Goal: Task Accomplishment & Management: Complete application form

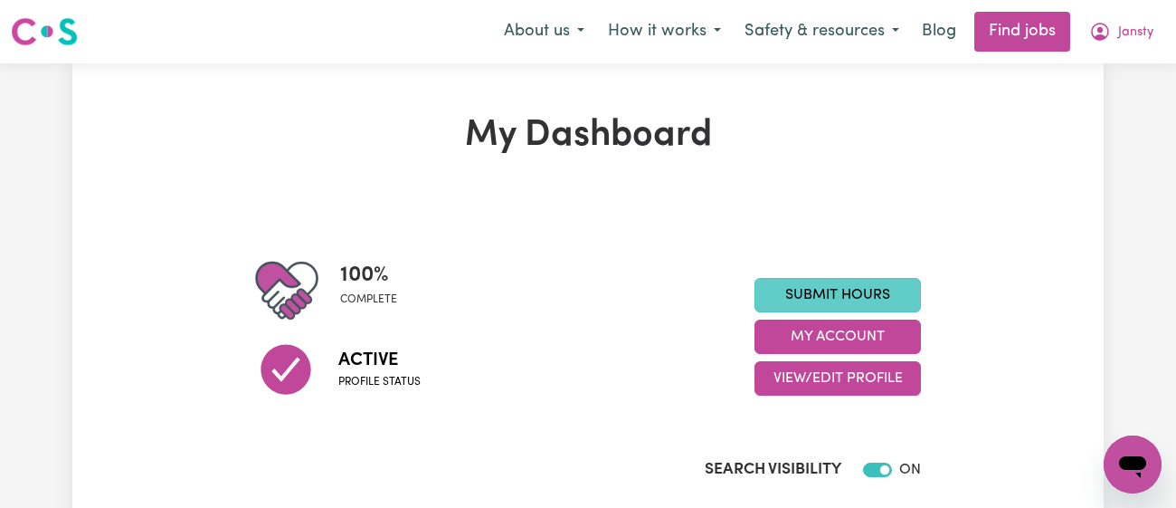
click at [809, 300] on link "Submit Hours" at bounding box center [838, 295] width 166 height 34
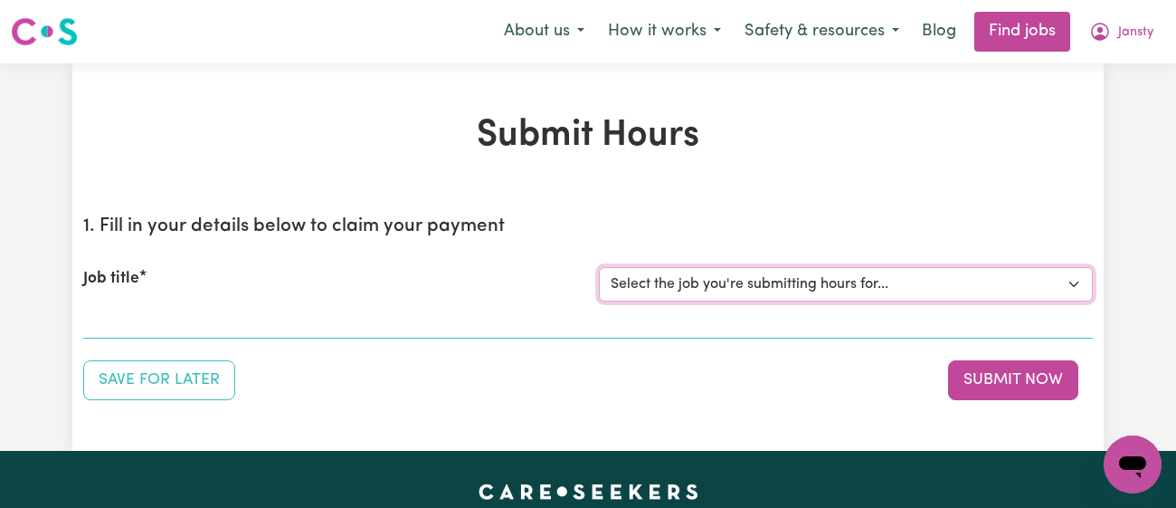
click at [813, 289] on select "Select the job you're submitting hours for... [[PERSON_NAME]] [DEMOGRAPHIC_DATA…" at bounding box center [846, 284] width 494 height 34
select select "11718"
click at [599, 267] on select "Select the job you're submitting hours for... [[PERSON_NAME]] [DEMOGRAPHIC_DATA…" at bounding box center [846, 284] width 494 height 34
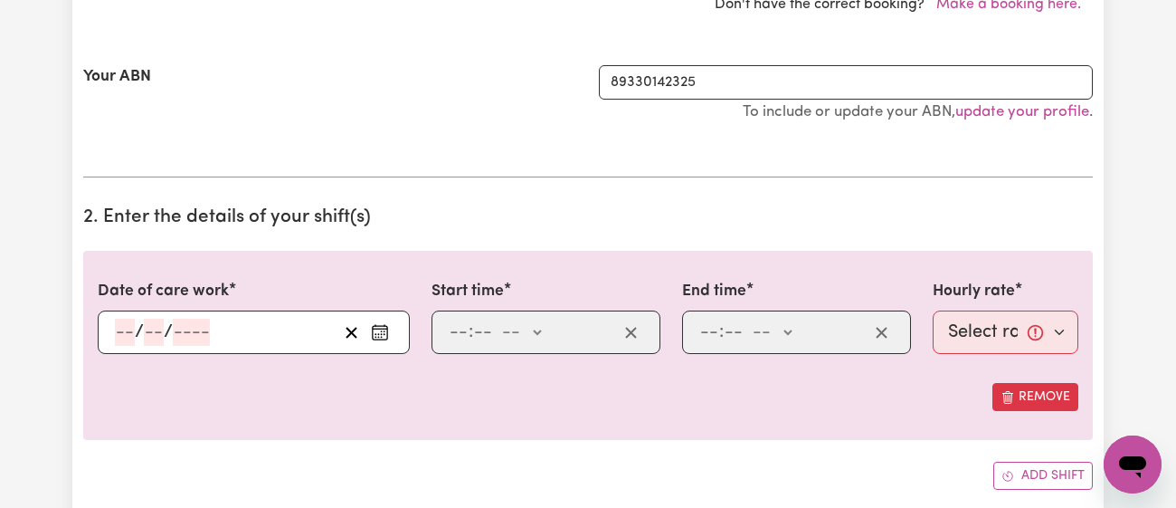
scroll to position [575, 0]
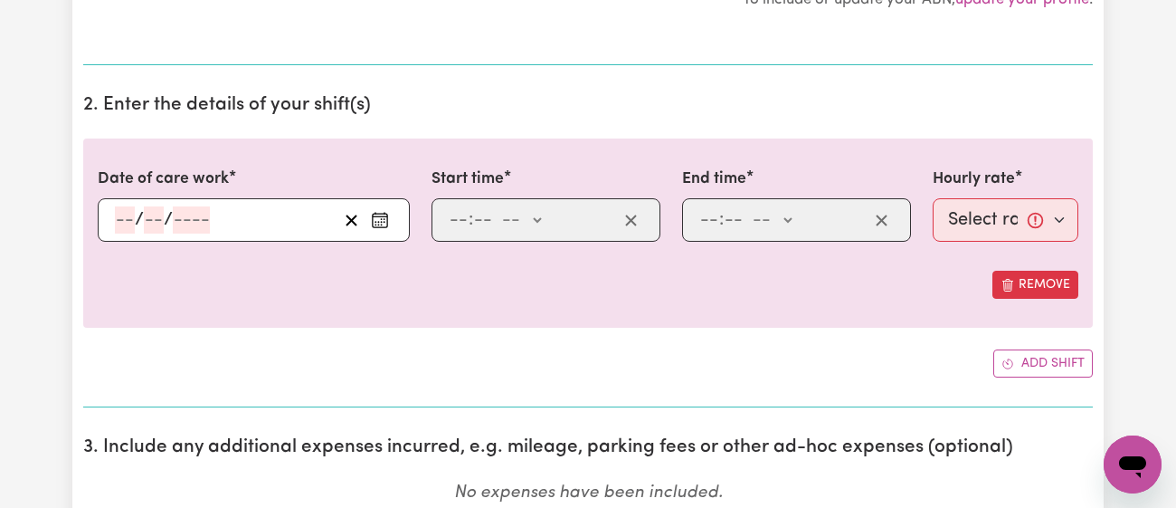
click at [370, 219] on button "Enter the date of care work" at bounding box center [380, 219] width 29 height 27
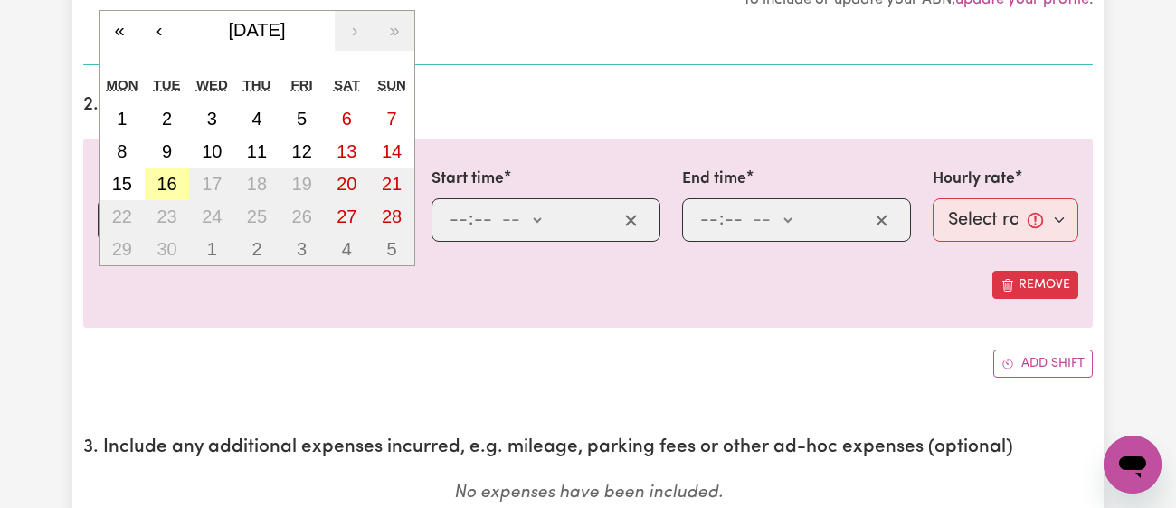
click at [166, 178] on abbr "16" at bounding box center [167, 184] width 20 height 20
type input "[DATE]"
type input "16"
type input "9"
type input "2025"
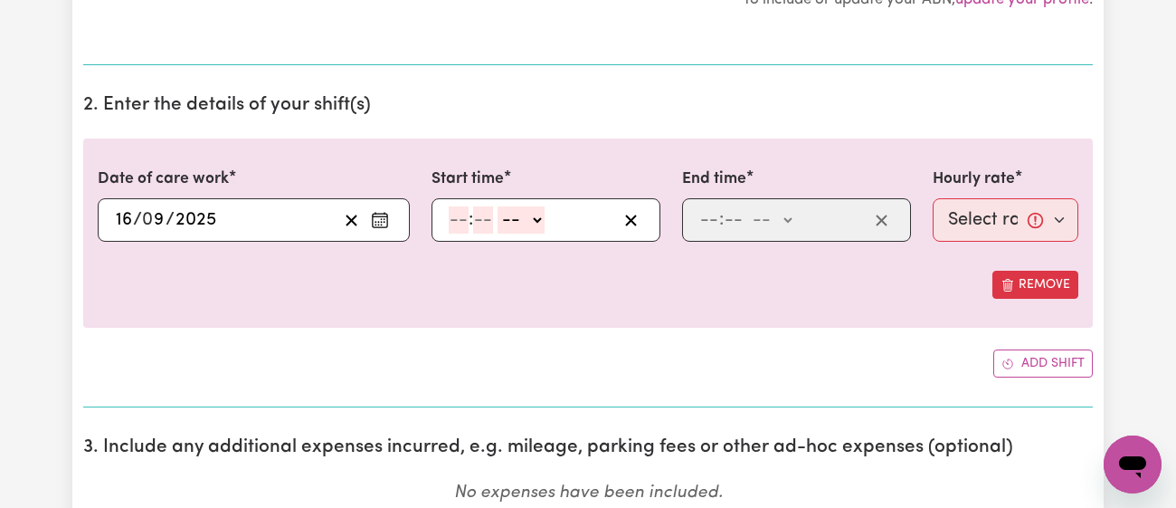
click at [455, 222] on input "number" at bounding box center [459, 219] width 20 height 27
type input "11"
type input "00"
click at [512, 218] on select "-- am pm" at bounding box center [520, 219] width 47 height 27
select select "am"
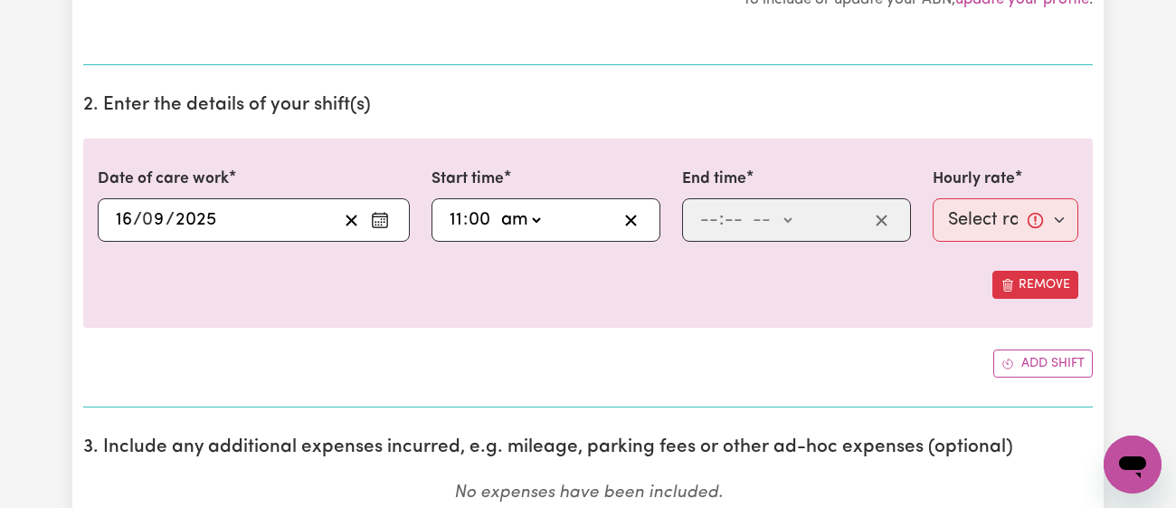
click at [497, 206] on select "-- am pm" at bounding box center [520, 219] width 47 height 27
type input "11:00"
type input "0"
click at [705, 224] on input "number" at bounding box center [709, 219] width 20 height 27
type input "1"
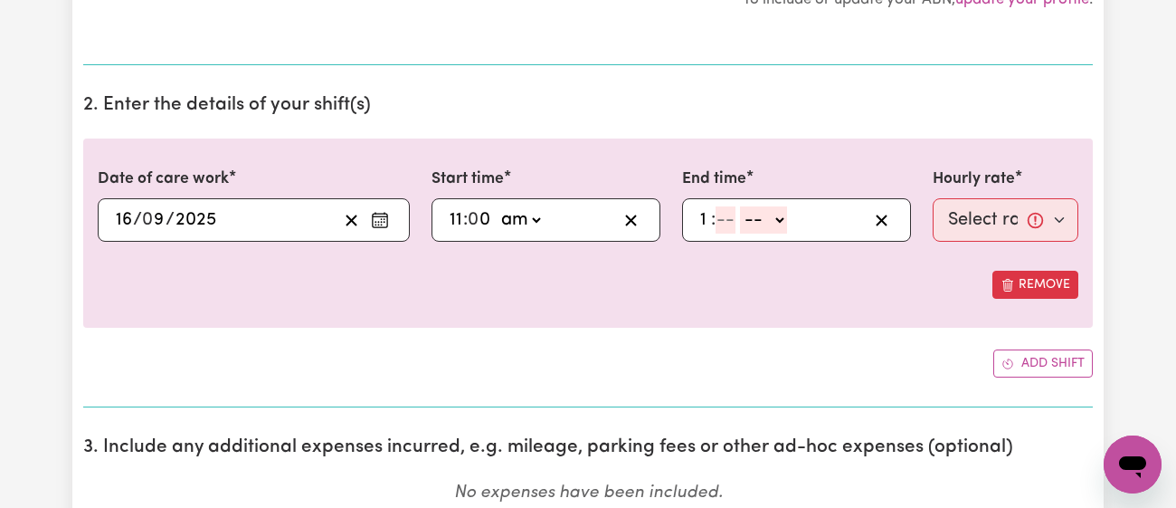
click at [726, 224] on input "number" at bounding box center [726, 219] width 20 height 27
type input "30"
click at [772, 216] on select "-- am pm" at bounding box center [766, 219] width 47 height 27
select select "pm"
click at [743, 206] on select "-- am pm" at bounding box center [766, 219] width 47 height 27
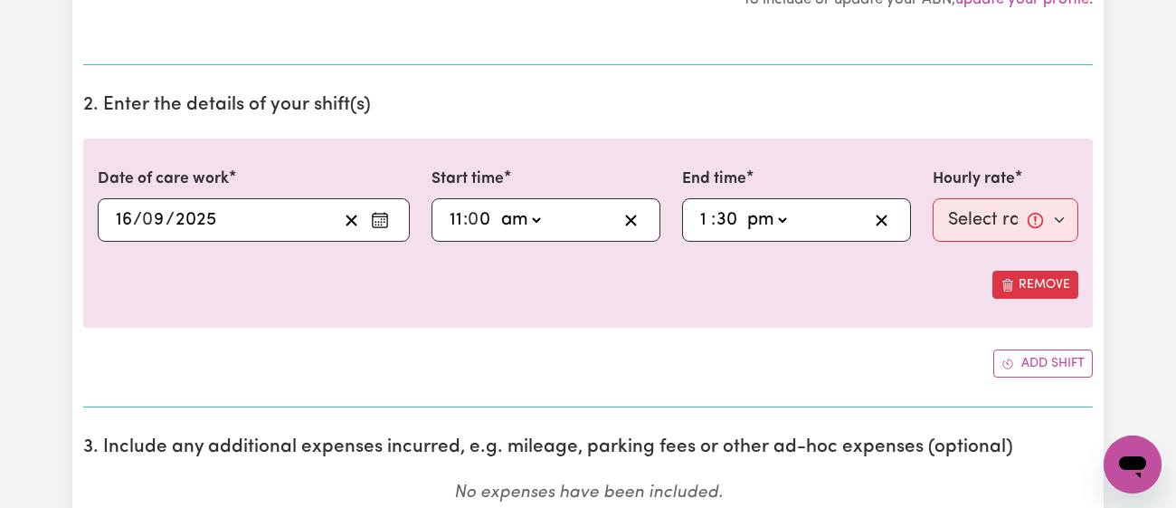
type input "13:30"
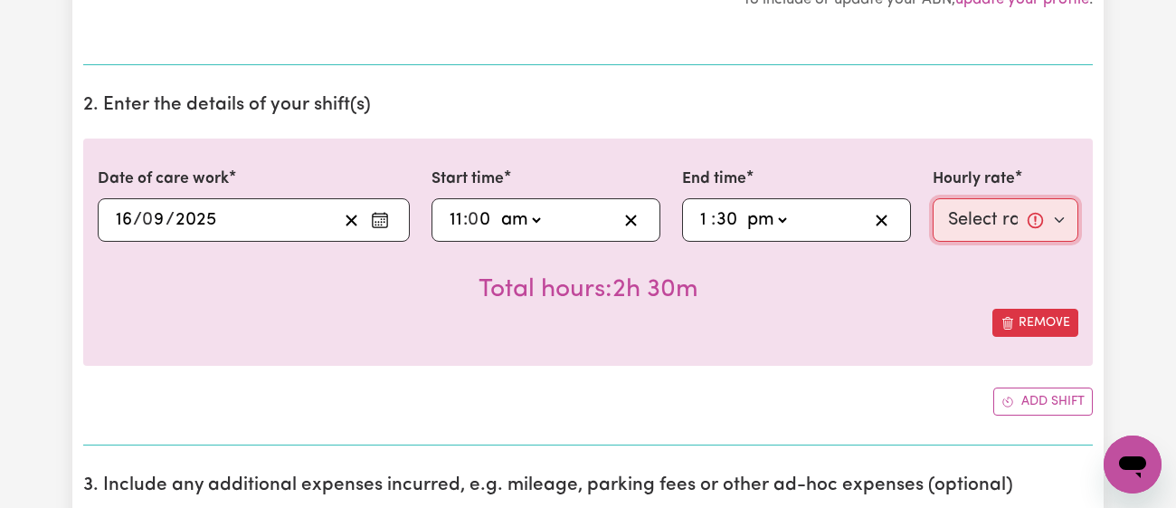
click at [1002, 207] on select "Select rate... $43.00 (Weekday) $72.00 (Public Holiday)" at bounding box center [1006, 219] width 146 height 43
select select "43-Weekday"
click at [933, 198] on select "Select rate... $43.00 (Weekday) $72.00 (Public Holiday)" at bounding box center [1006, 219] width 146 height 43
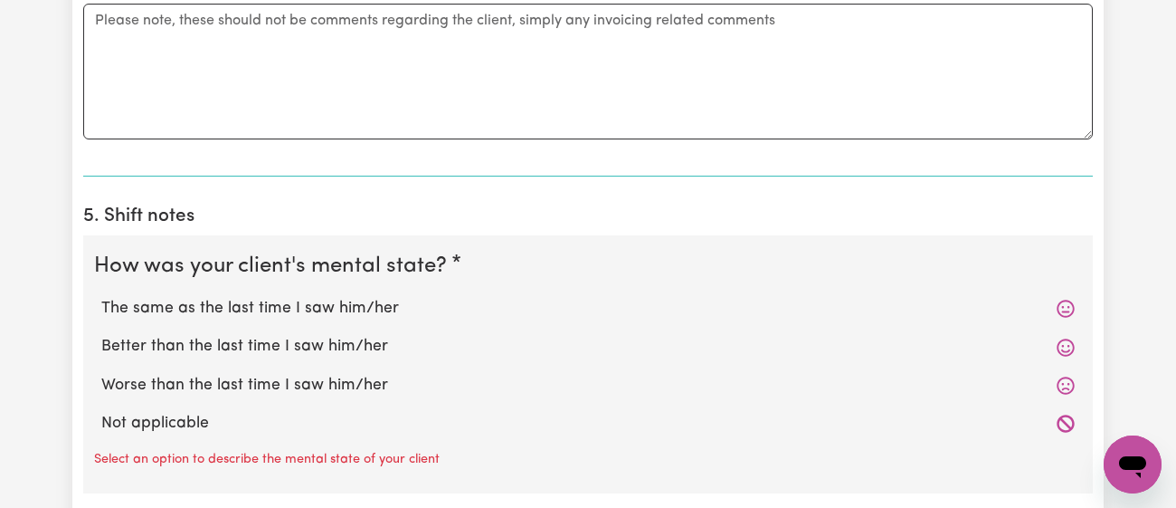
scroll to position [1355, 0]
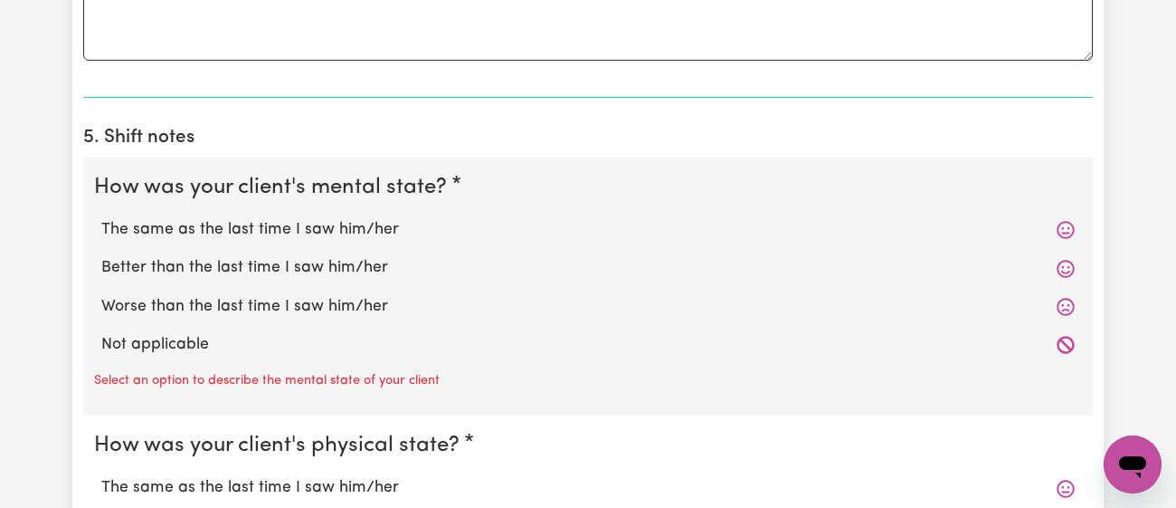
click at [366, 225] on label "The same as the last time I saw him/her" at bounding box center [588, 230] width 974 height 24
click at [101, 218] on input "The same as the last time I saw him/her" at bounding box center [100, 217] width 1 height 1
radio input "true"
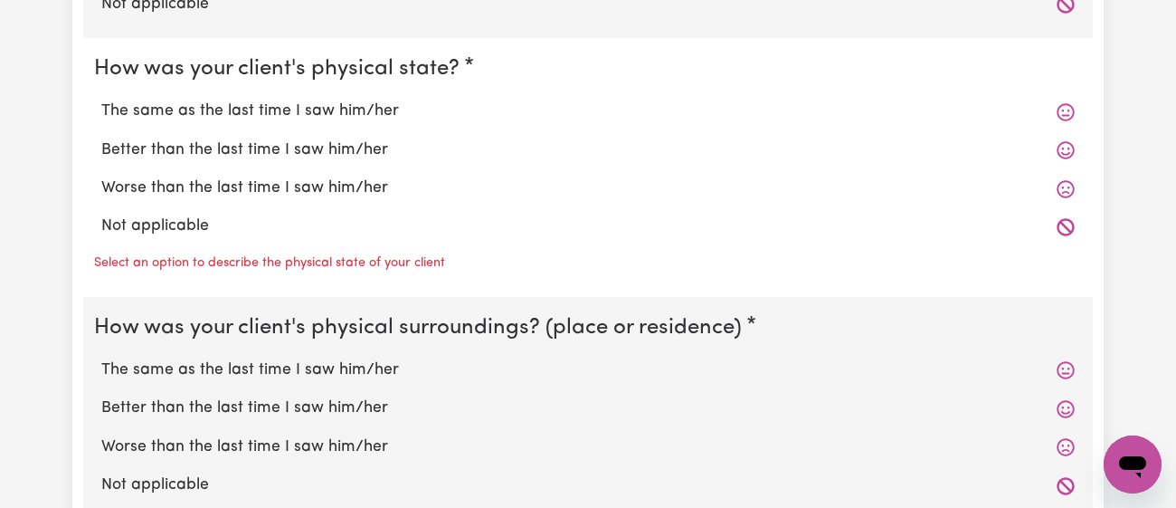
scroll to position [1693, 0]
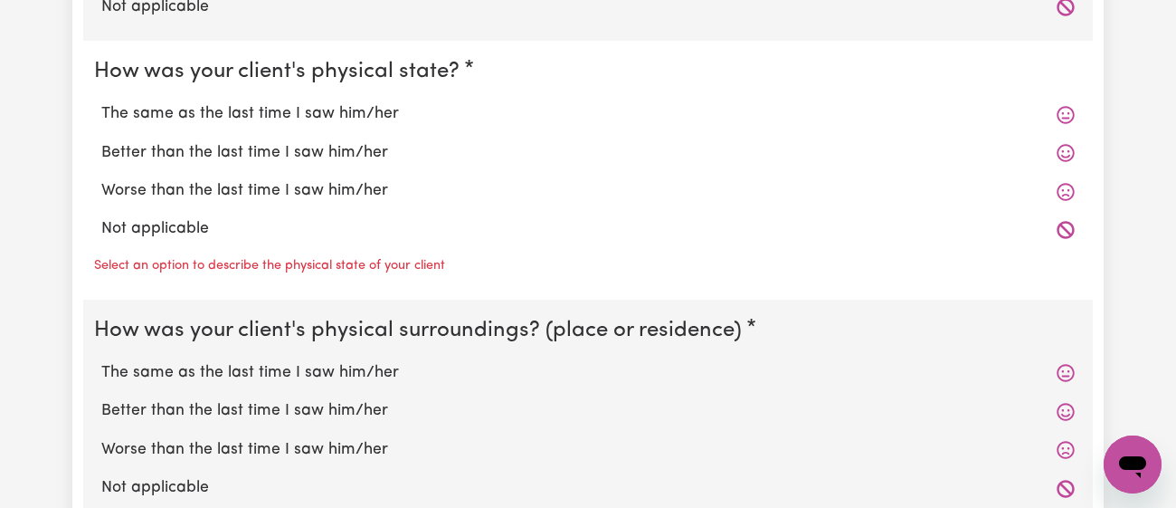
click at [361, 112] on label "The same as the last time I saw him/her" at bounding box center [588, 114] width 974 height 24
click at [101, 102] on input "The same as the last time I saw him/her" at bounding box center [100, 101] width 1 height 1
radio input "true"
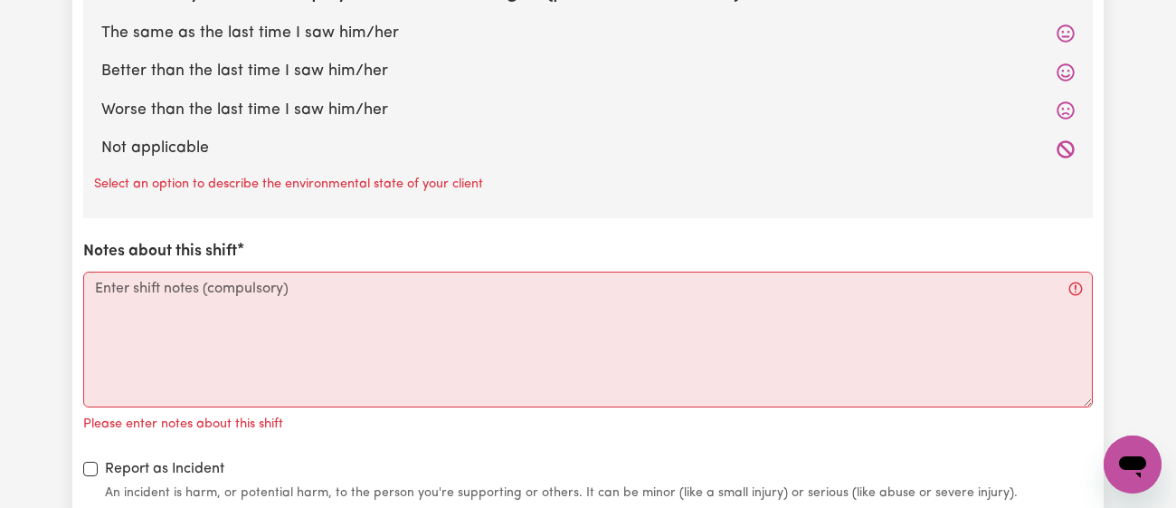
scroll to position [1994, 0]
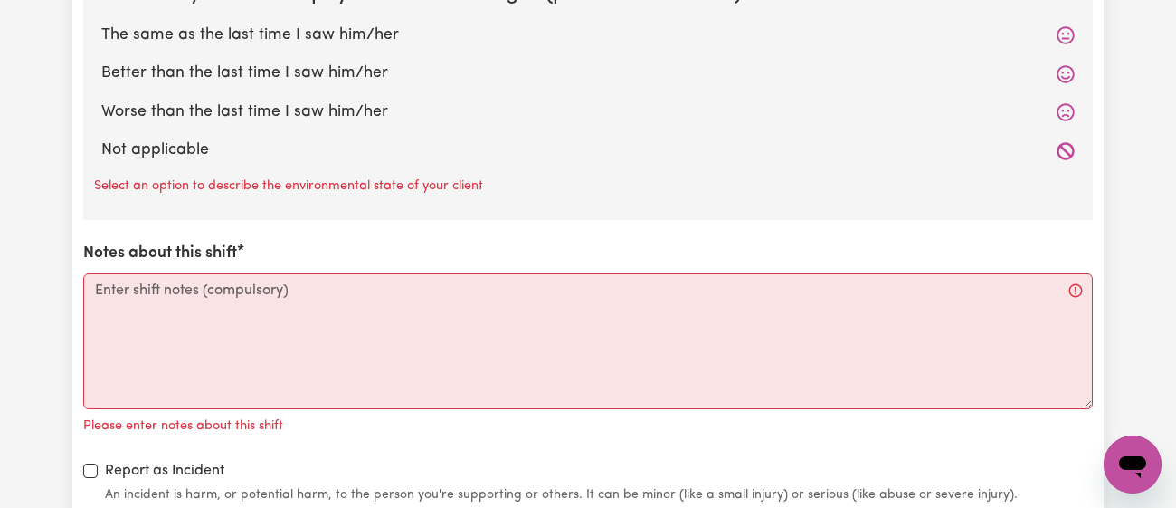
click at [370, 31] on label "The same as the last time I saw him/her" at bounding box center [588, 36] width 974 height 24
click at [101, 24] on input "The same as the last time I saw him/her" at bounding box center [100, 23] width 1 height 1
radio input "true"
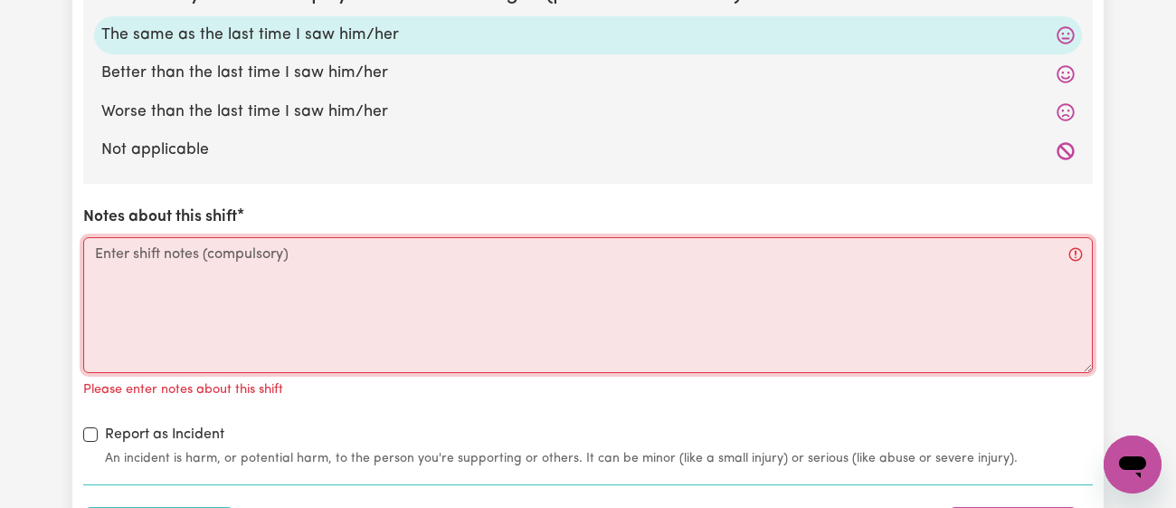
click at [380, 284] on textarea "Notes about this shift" at bounding box center [588, 305] width 1010 height 136
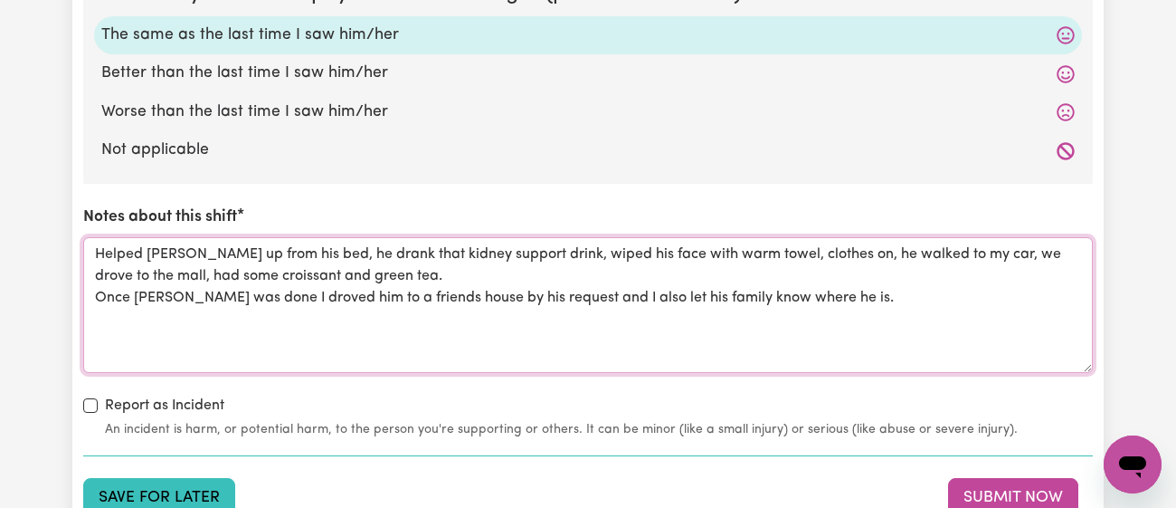
type textarea "Helped [PERSON_NAME] up from his bed, he drank that kidney support drink, wiped…"
click at [179, 496] on button "Save for Later" at bounding box center [159, 498] width 152 height 40
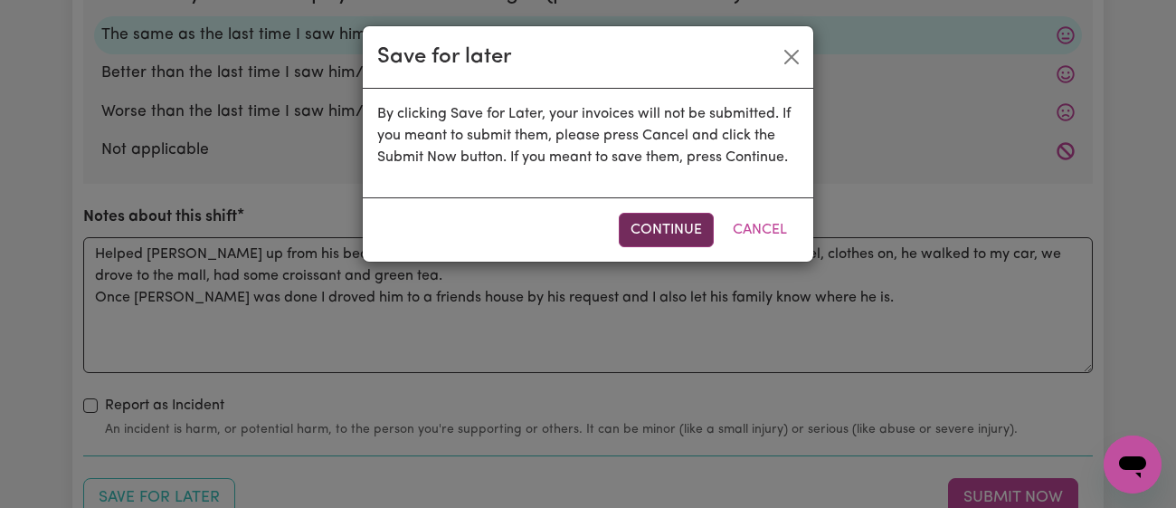
click at [682, 229] on button "Continue" at bounding box center [666, 230] width 95 height 34
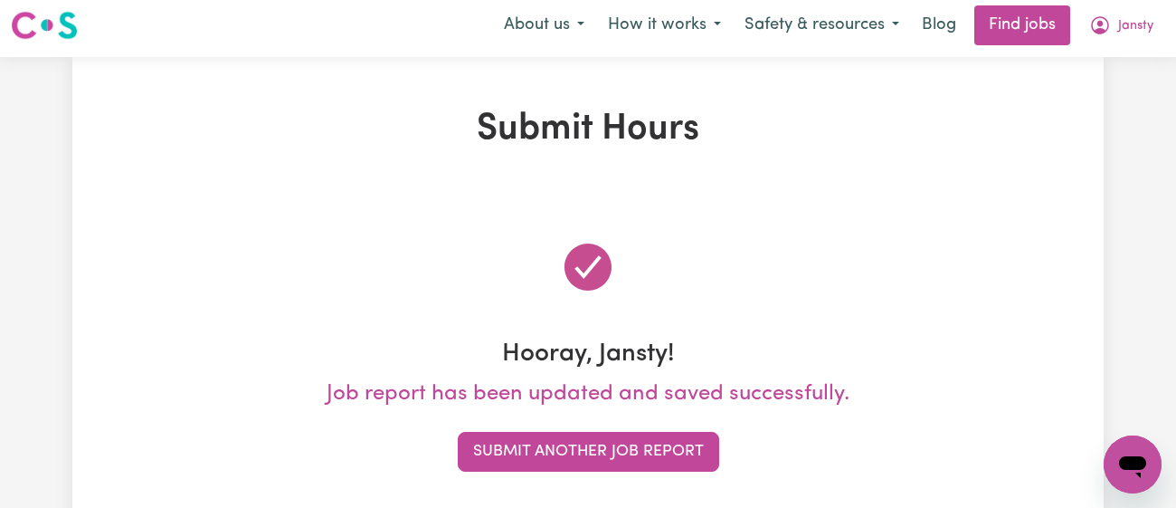
scroll to position [0, 0]
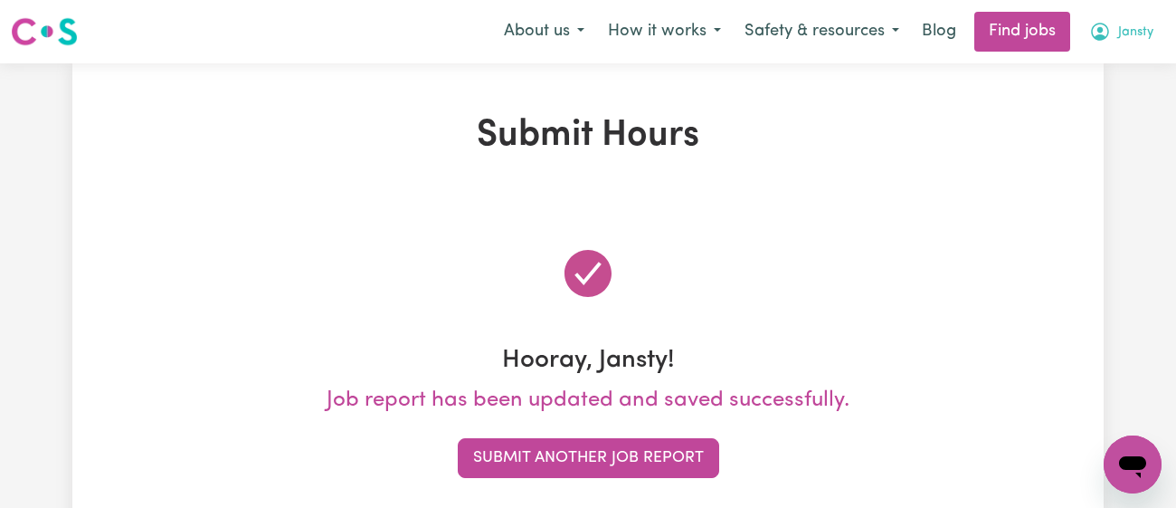
click at [1158, 18] on button "Jansty" at bounding box center [1122, 32] width 88 height 38
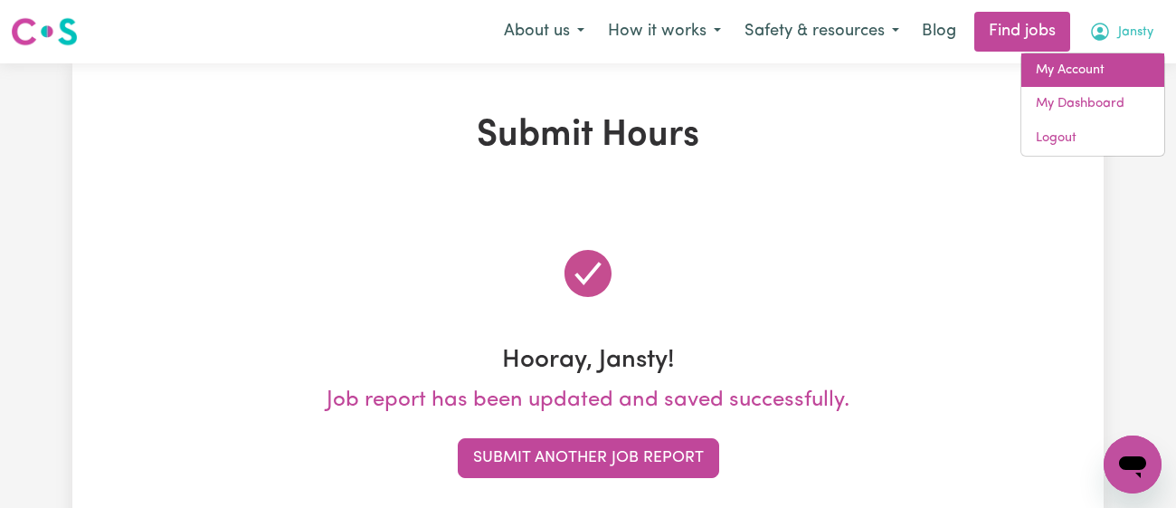
click at [1112, 57] on link "My Account" at bounding box center [1093, 70] width 143 height 34
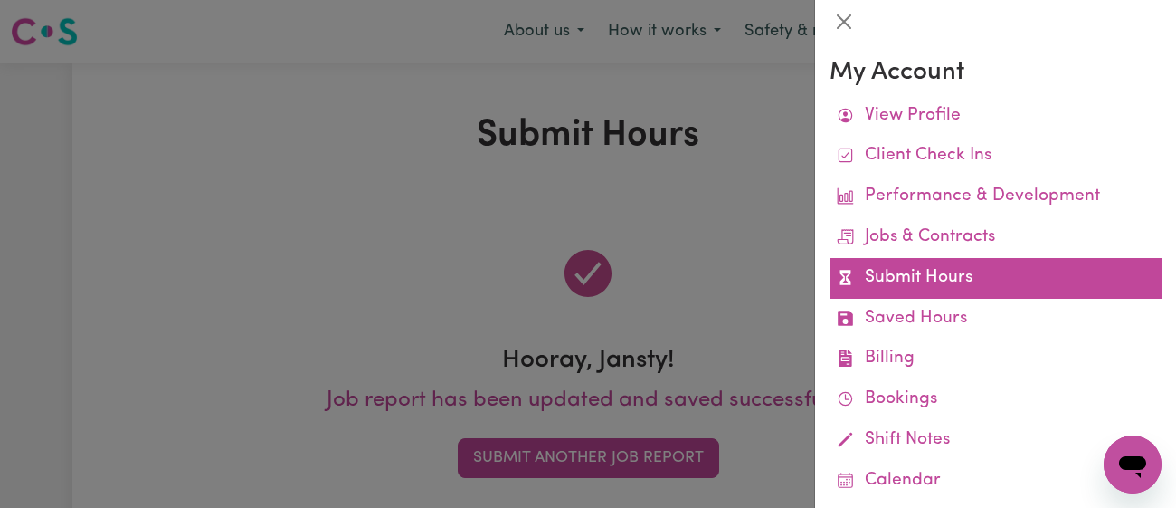
click at [944, 296] on link "Submit Hours" at bounding box center [996, 278] width 332 height 41
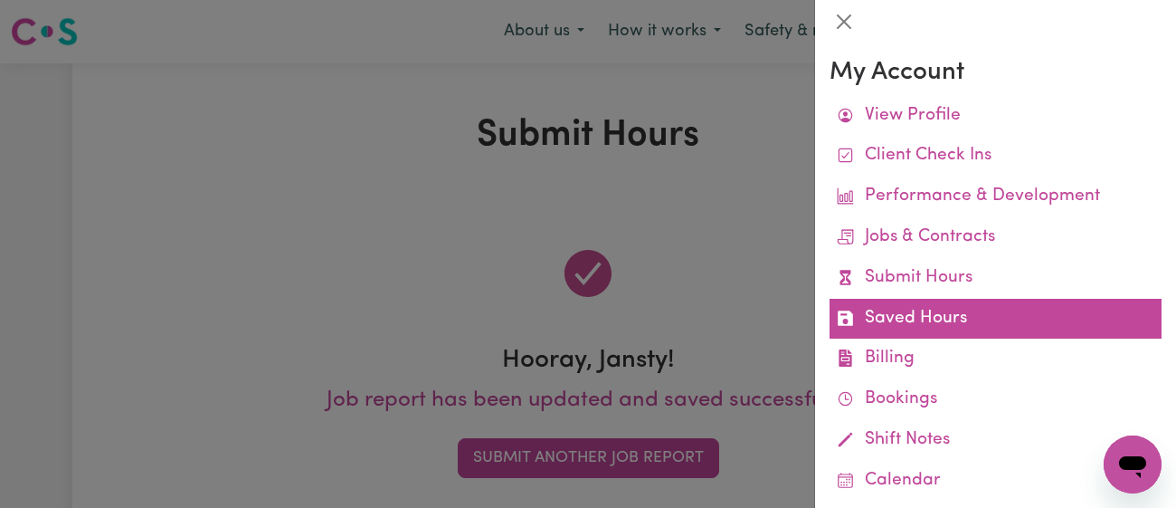
click at [937, 309] on link "Saved Hours" at bounding box center [996, 319] width 332 height 41
